Goal: Information Seeking & Learning: Learn about a topic

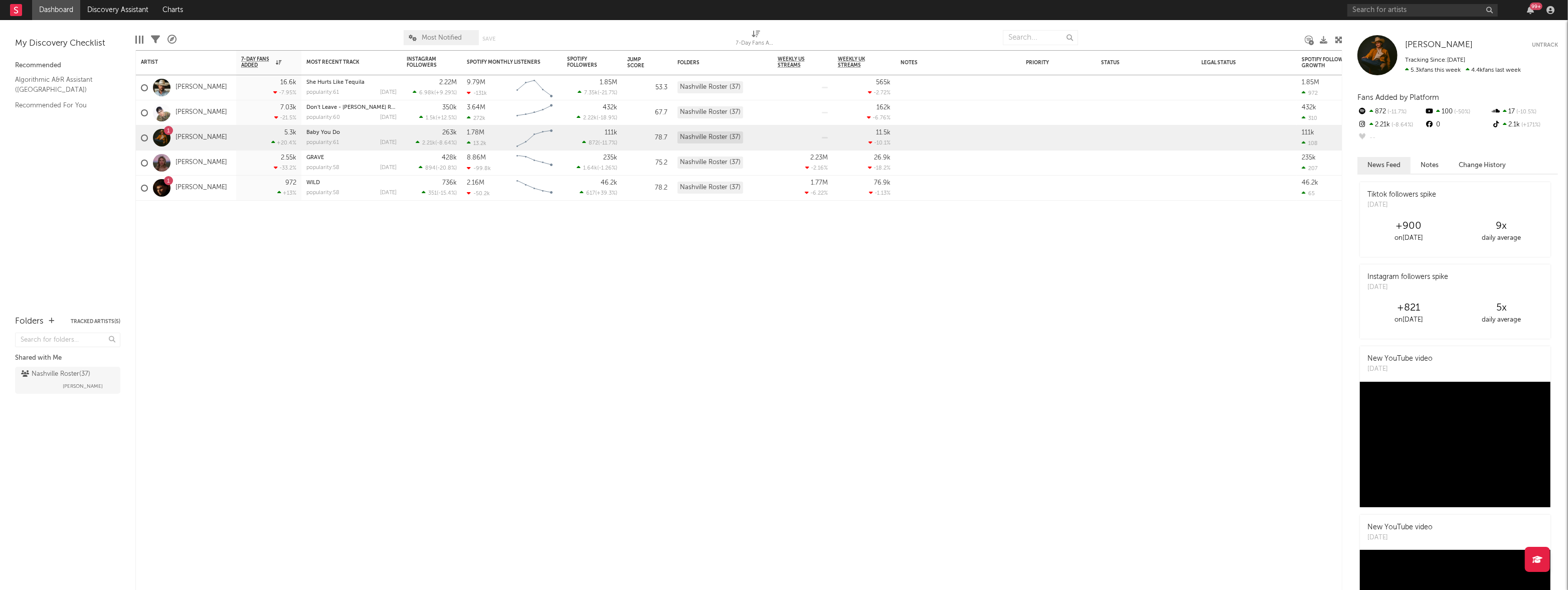
click at [47, 10] on link "Dashboard" at bounding box center [56, 10] width 48 height 20
click at [205, 111] on link "[PERSON_NAME]" at bounding box center [201, 113] width 52 height 9
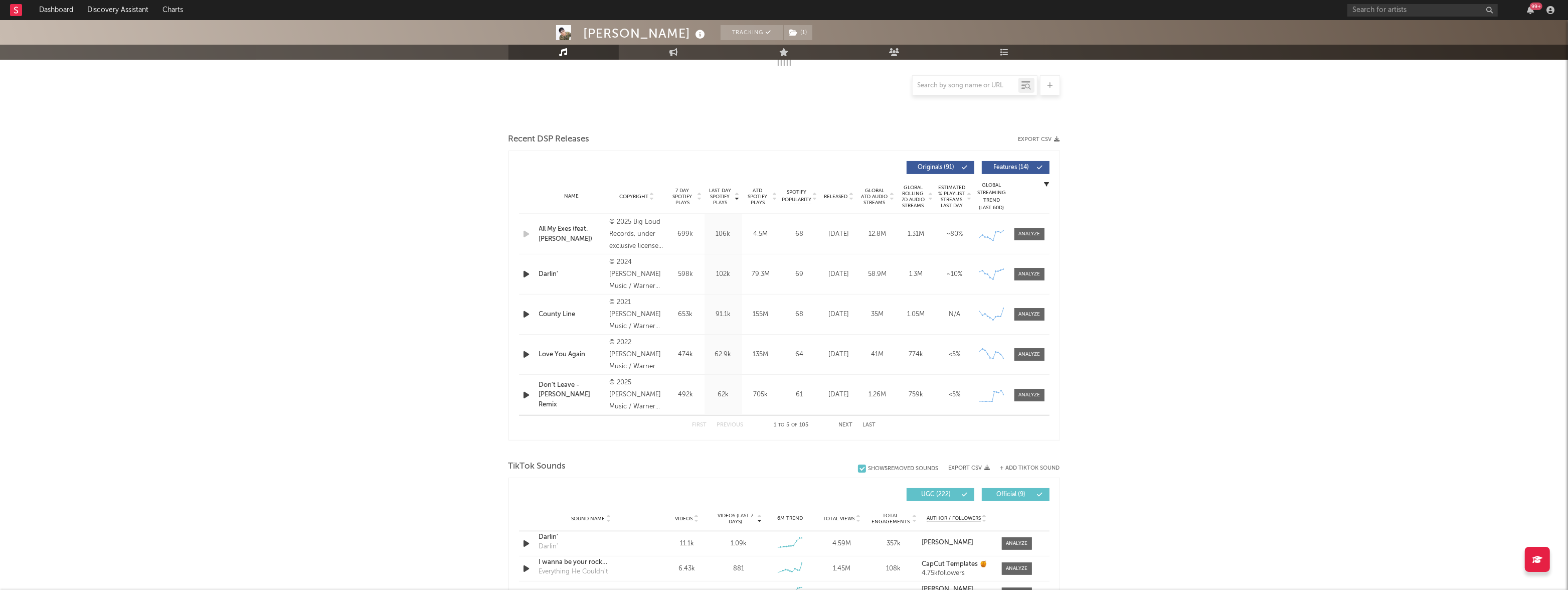
select select "6m"
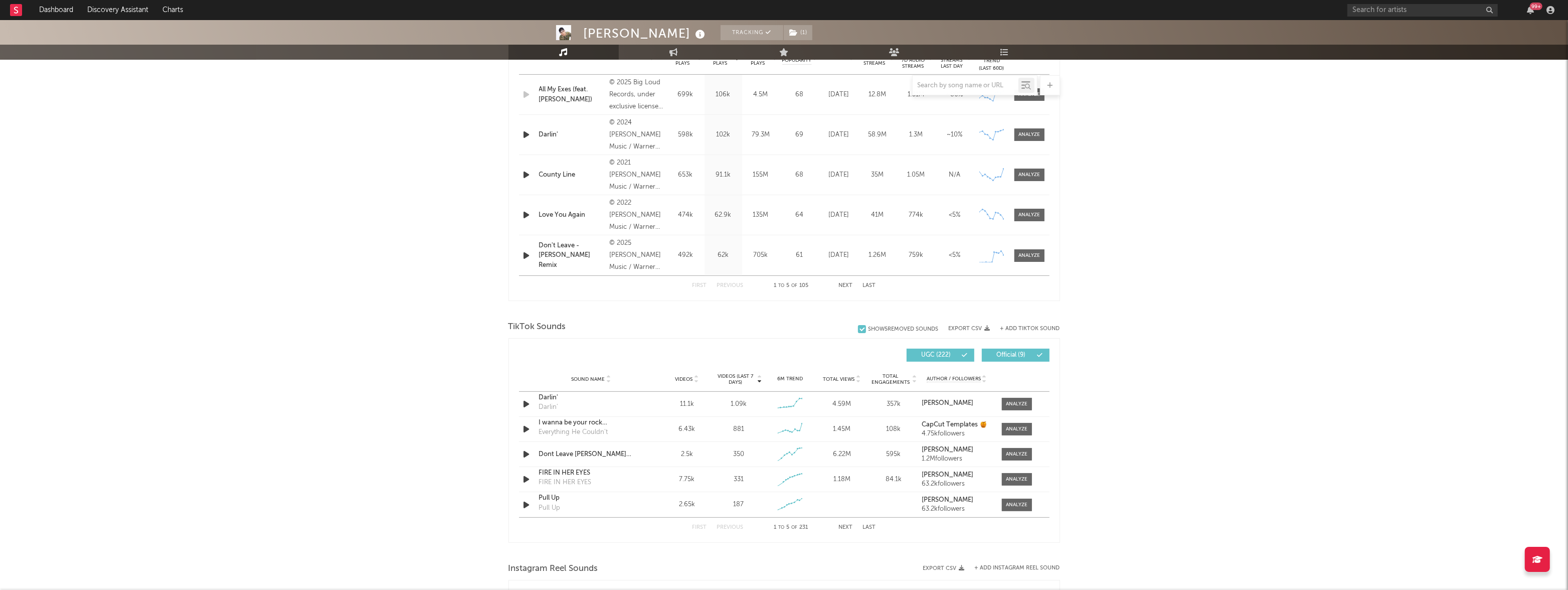
scroll to position [429, 0]
click at [72, 11] on link "Dashboard" at bounding box center [56, 10] width 48 height 20
